Goal: Task Accomplishment & Management: Manage account settings

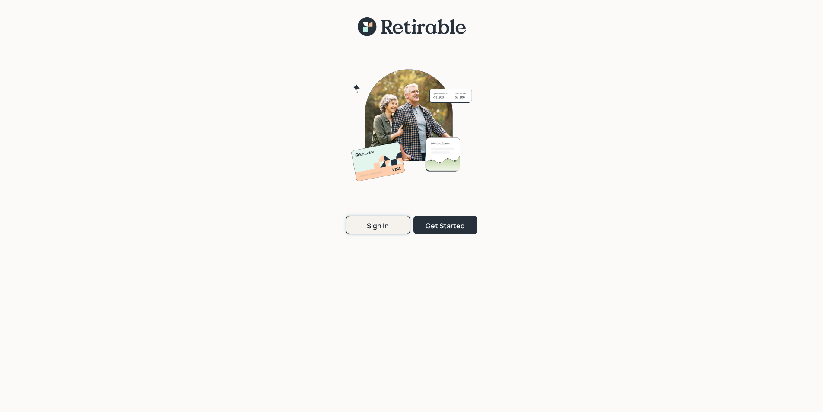
click at [381, 226] on div "Sign In" at bounding box center [378, 226] width 22 height 10
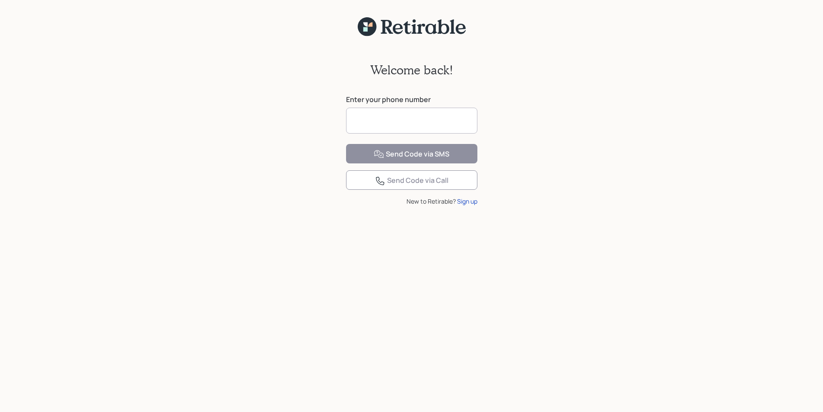
click at [384, 121] on input at bounding box center [411, 121] width 131 height 26
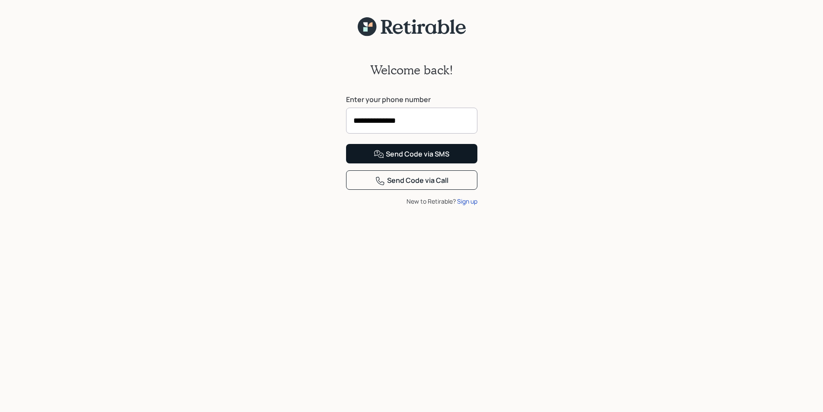
type input "**********"
click at [408, 159] on div "Send Code via SMS" at bounding box center [412, 154] width 76 height 10
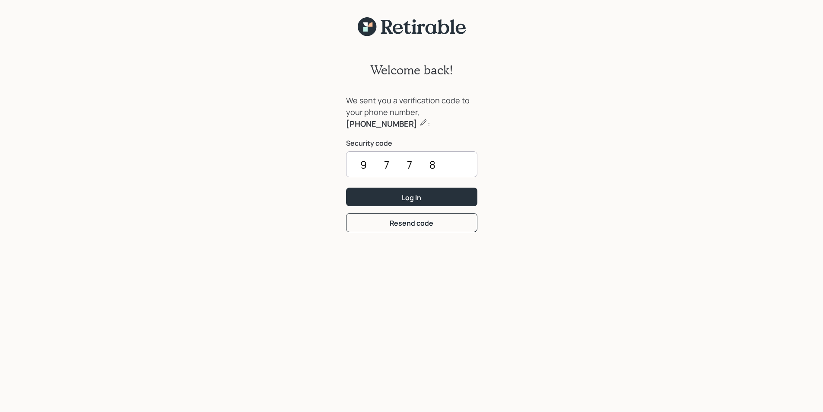
type input "9778"
click at [346, 188] on button "Log In" at bounding box center [411, 197] width 131 height 19
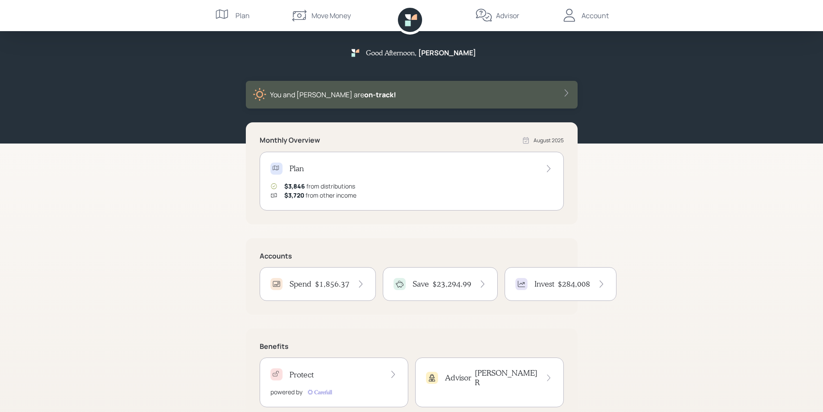
click at [310, 282] on h4 "Spend" at bounding box center [301, 284] width 22 height 10
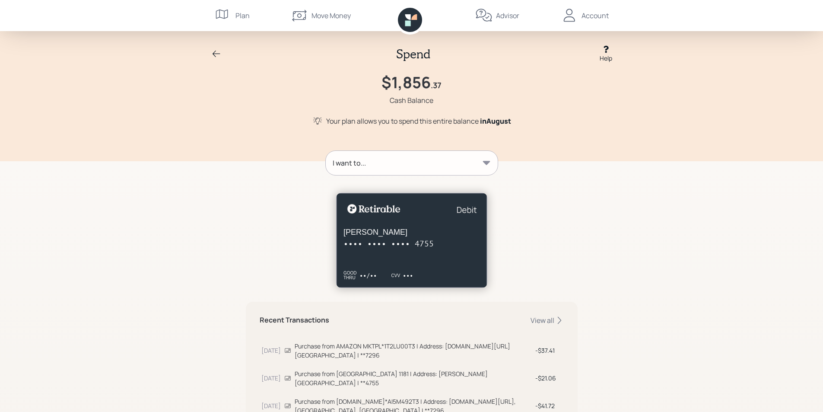
click at [217, 54] on icon at bounding box center [217, 54] width 8 height 6
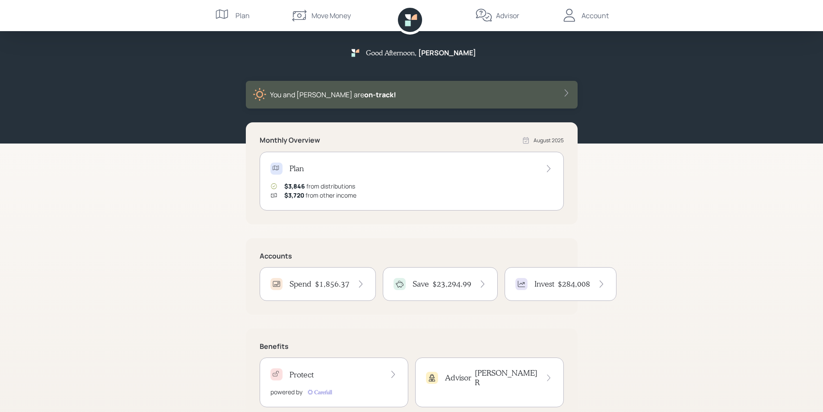
click at [589, 15] on div "Account" at bounding box center [595, 15] width 27 height 10
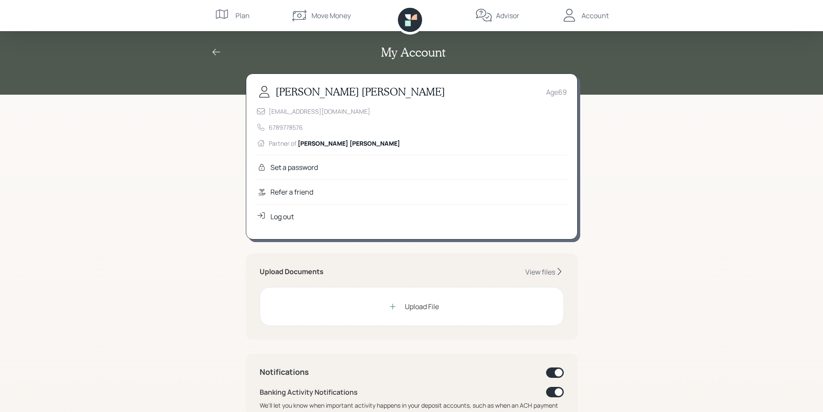
click at [271, 217] on div "Log out" at bounding box center [282, 216] width 23 height 10
